Goal: Transaction & Acquisition: Obtain resource

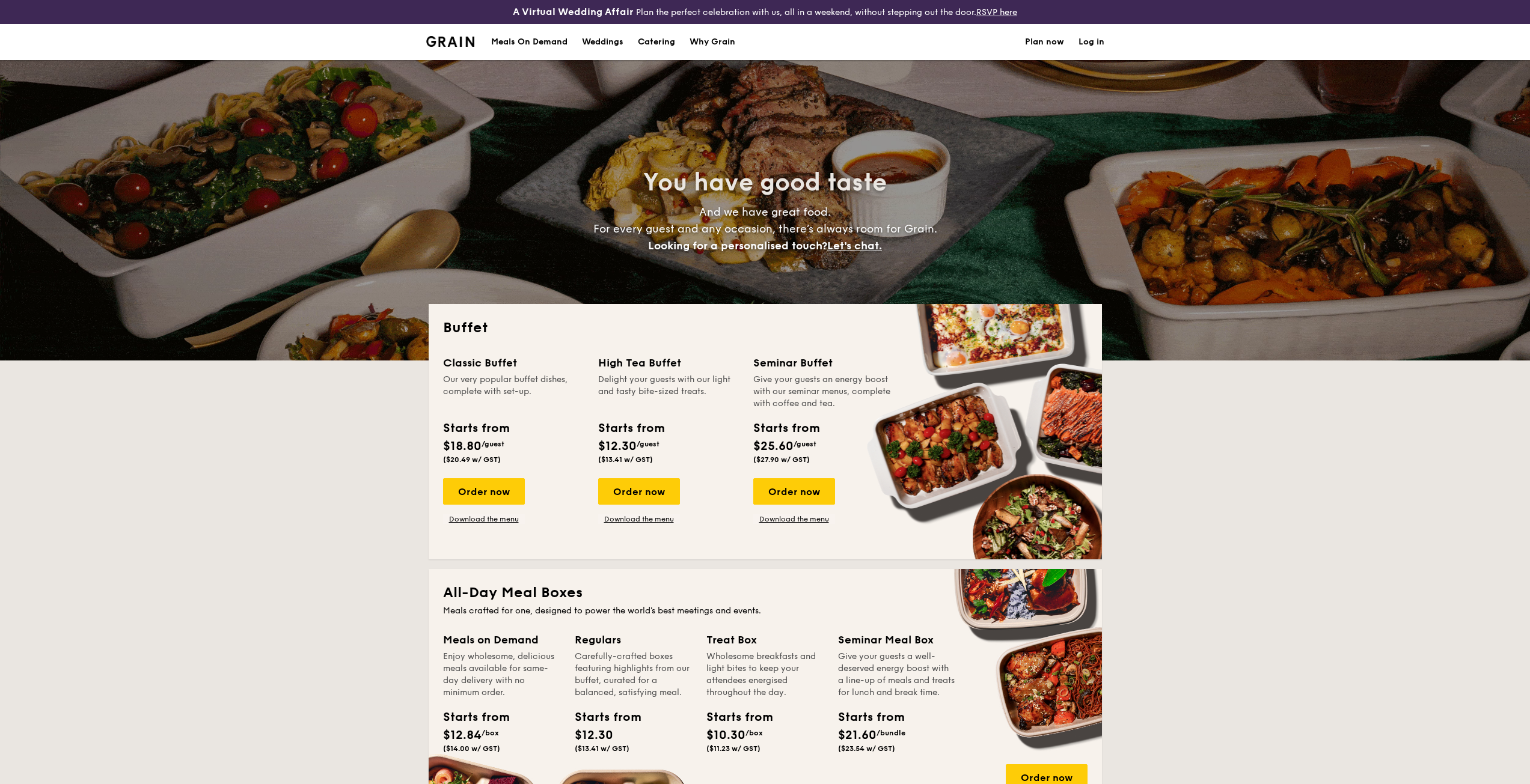
select select
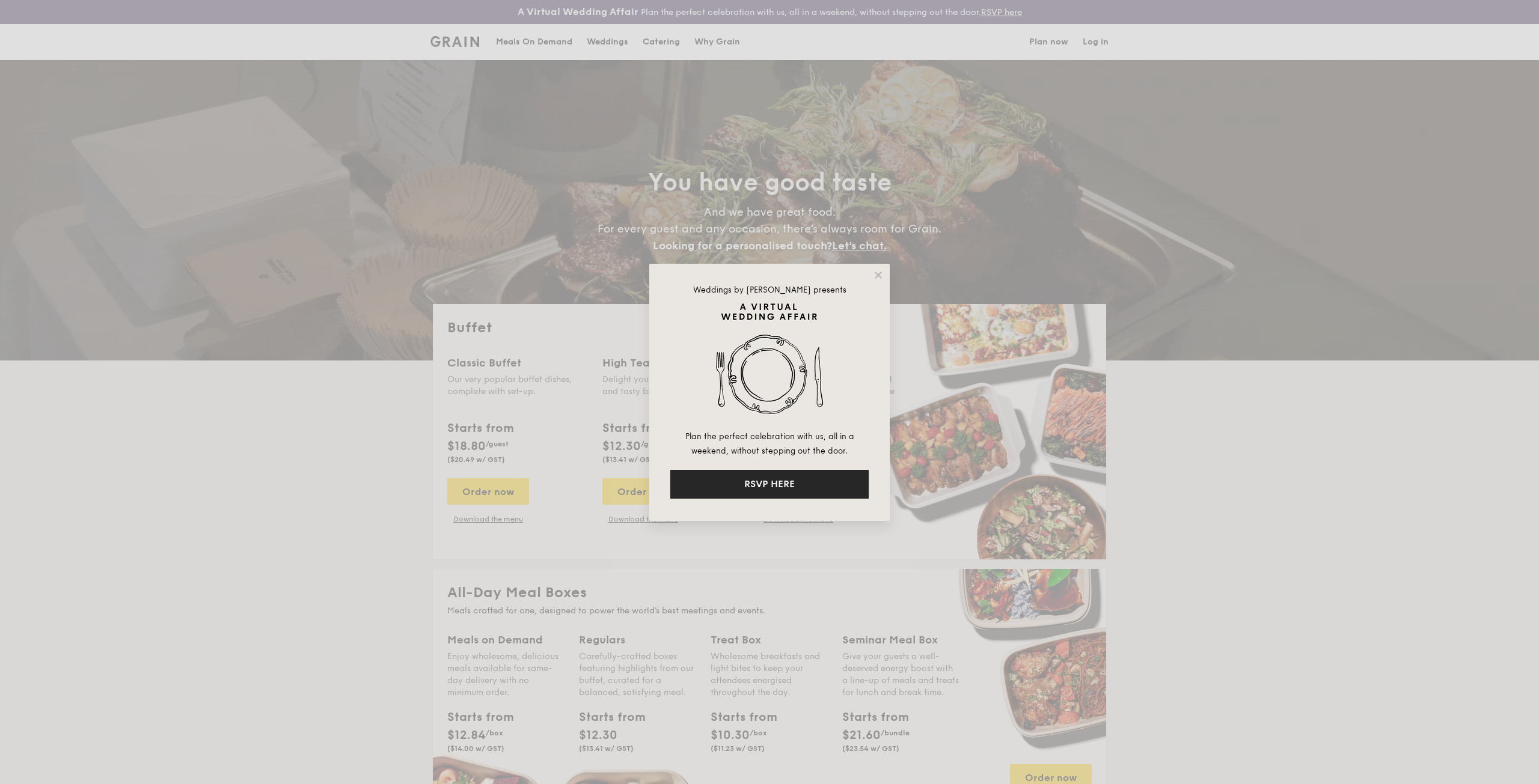
click at [784, 481] on button "RSVP HERE" at bounding box center [770, 484] width 198 height 29
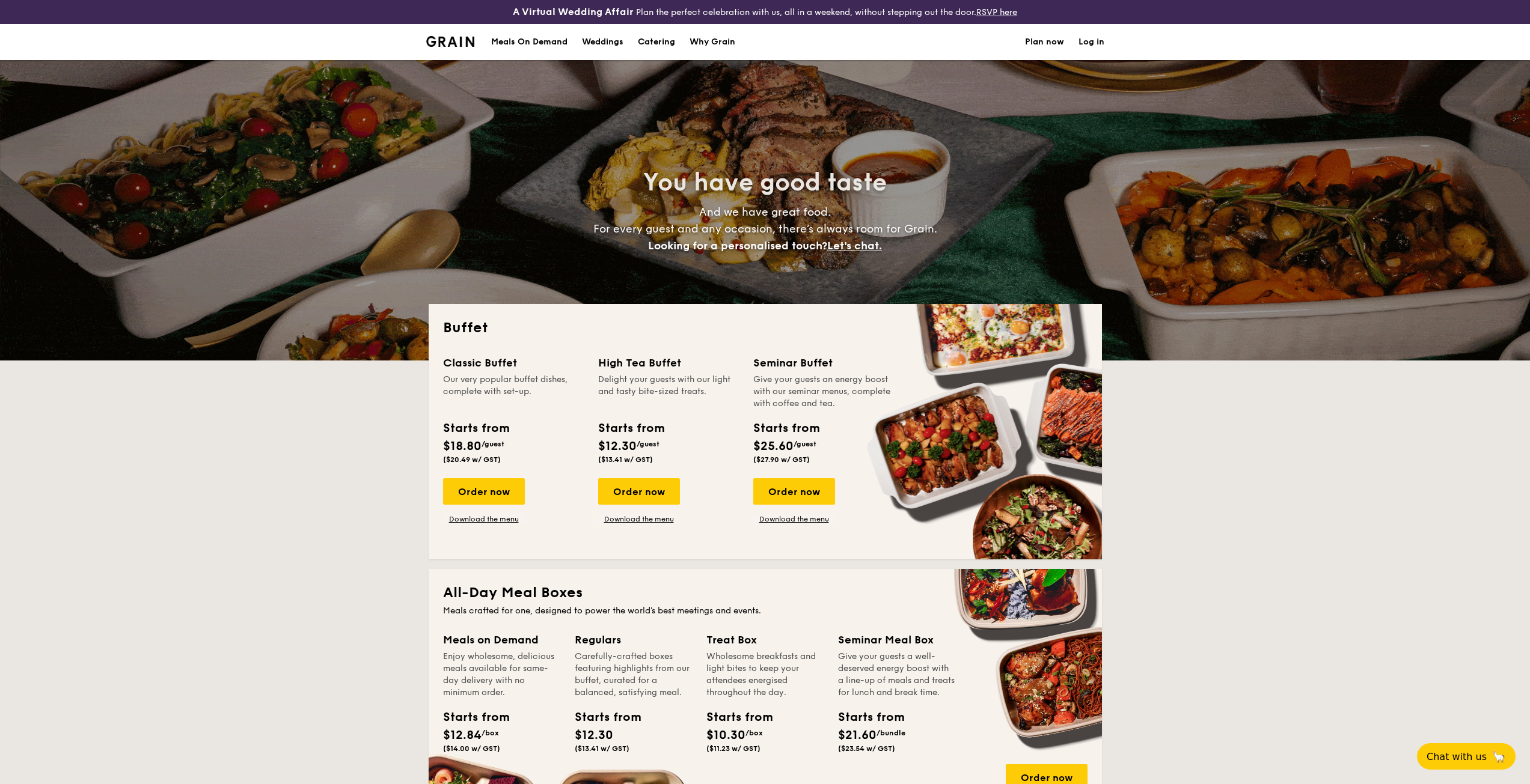
select select
click at [502, 488] on div "Order now" at bounding box center [484, 491] width 82 height 27
select select
click at [489, 522] on link "Download the menu" at bounding box center [484, 519] width 82 height 10
